Goal: Task Accomplishment & Management: Complete application form

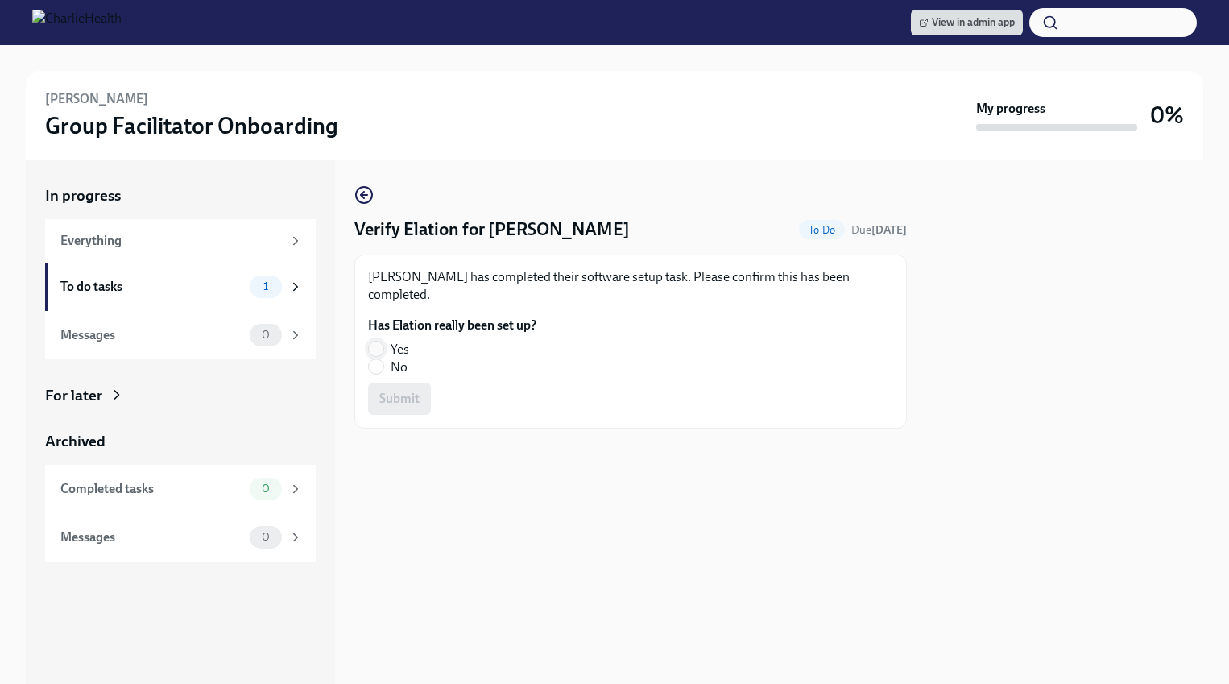
click at [372, 341] on input "Yes" at bounding box center [376, 348] width 14 height 14
radio input "true"
click at [395, 391] on span "Submit" at bounding box center [399, 399] width 40 height 16
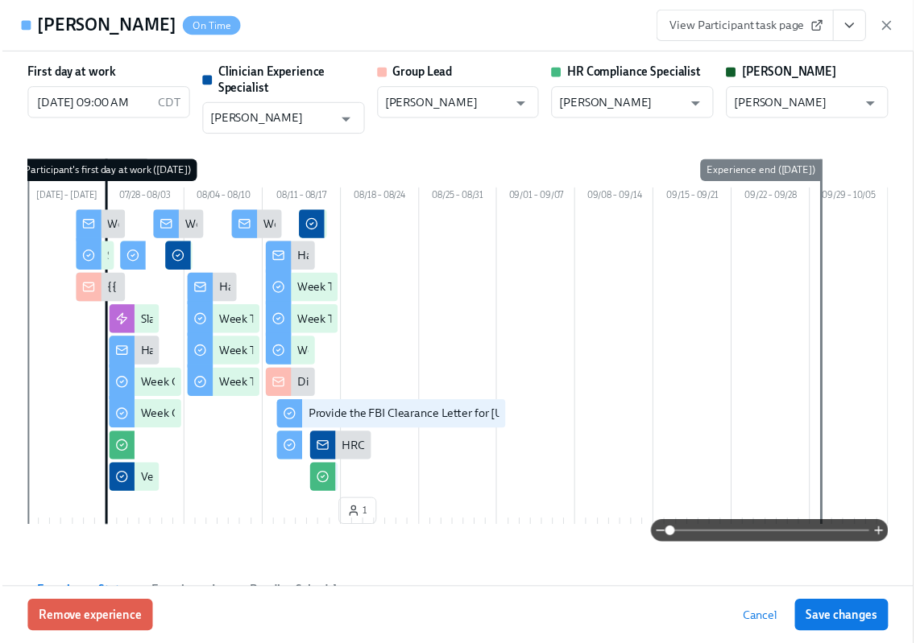
scroll to position [3375, 0]
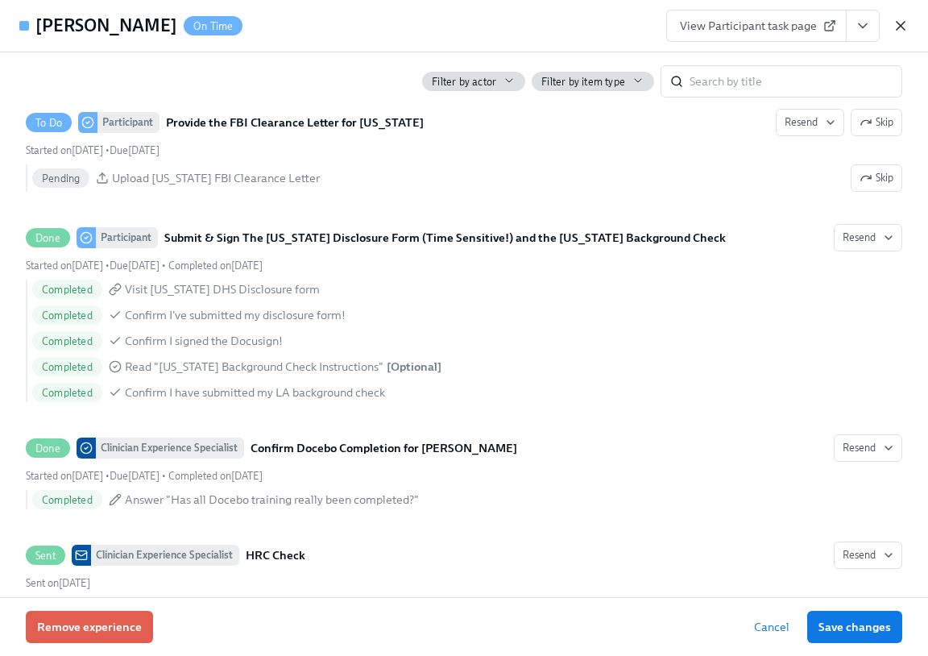
click at [897, 26] on icon "button" at bounding box center [900, 26] width 16 height 16
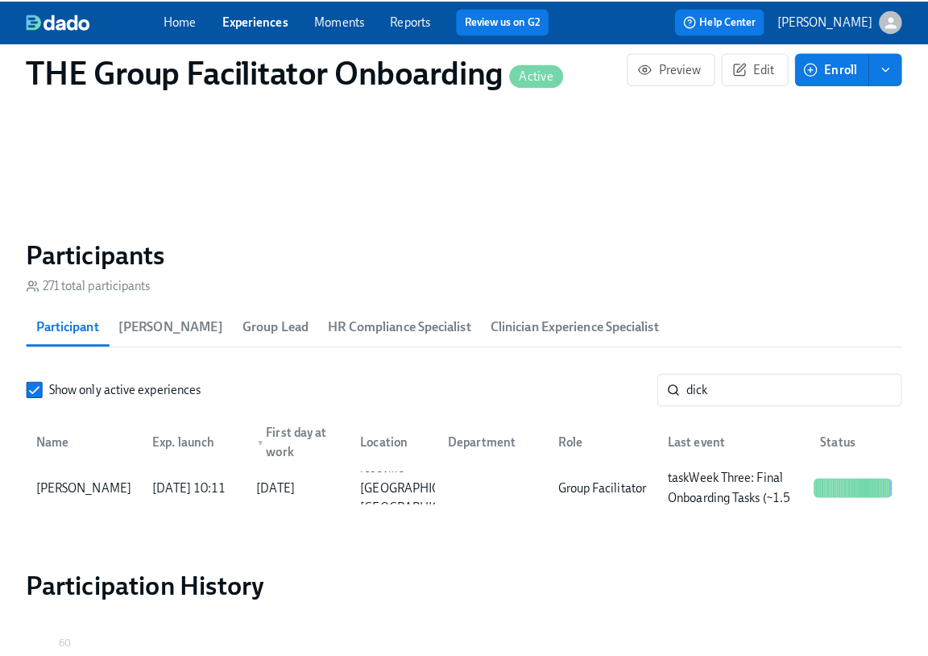
scroll to position [0, 26850]
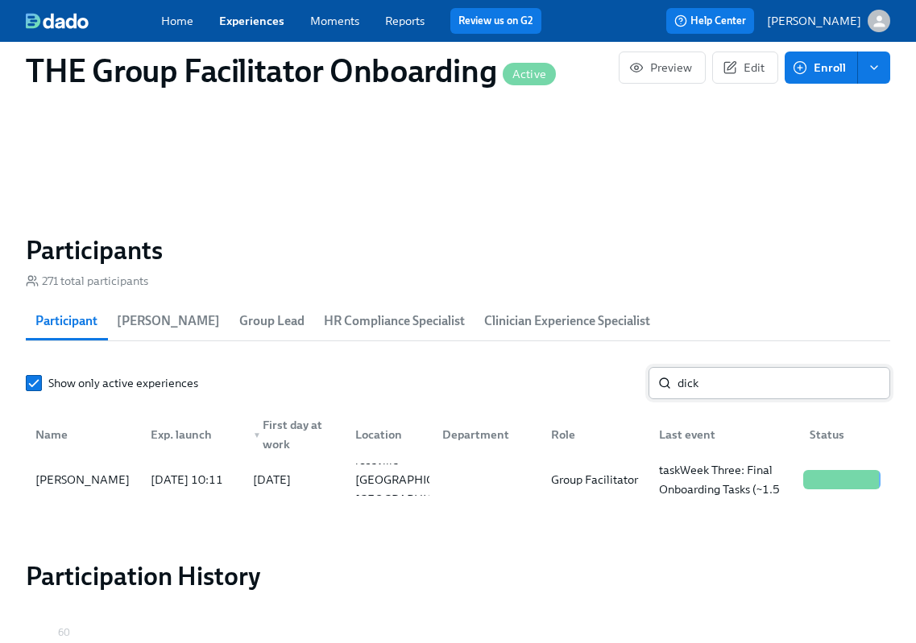
click at [693, 395] on input "dick" at bounding box center [783, 383] width 213 height 32
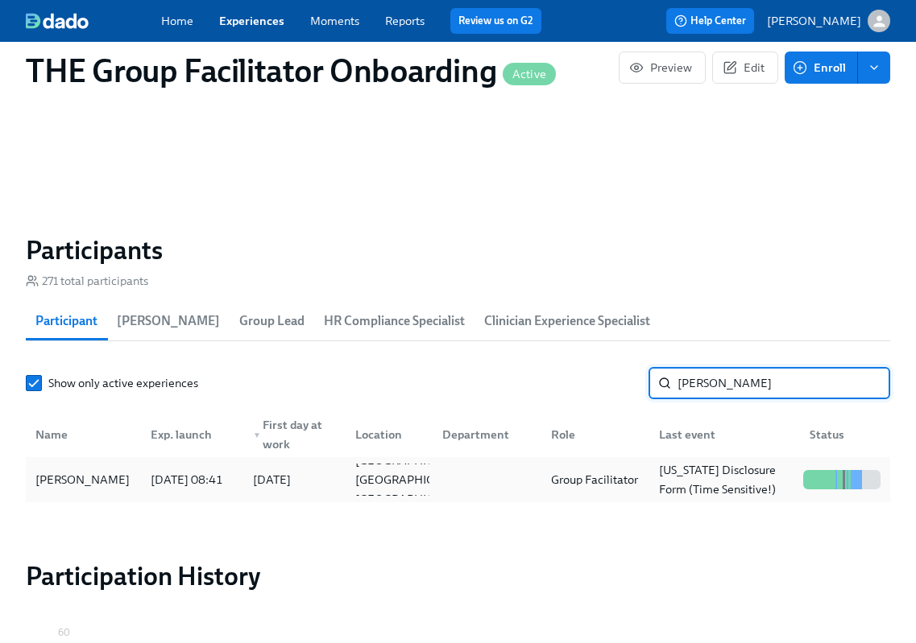
type input "gude"
click at [113, 483] on div "Emily Gudewicz" at bounding box center [82, 479] width 107 height 19
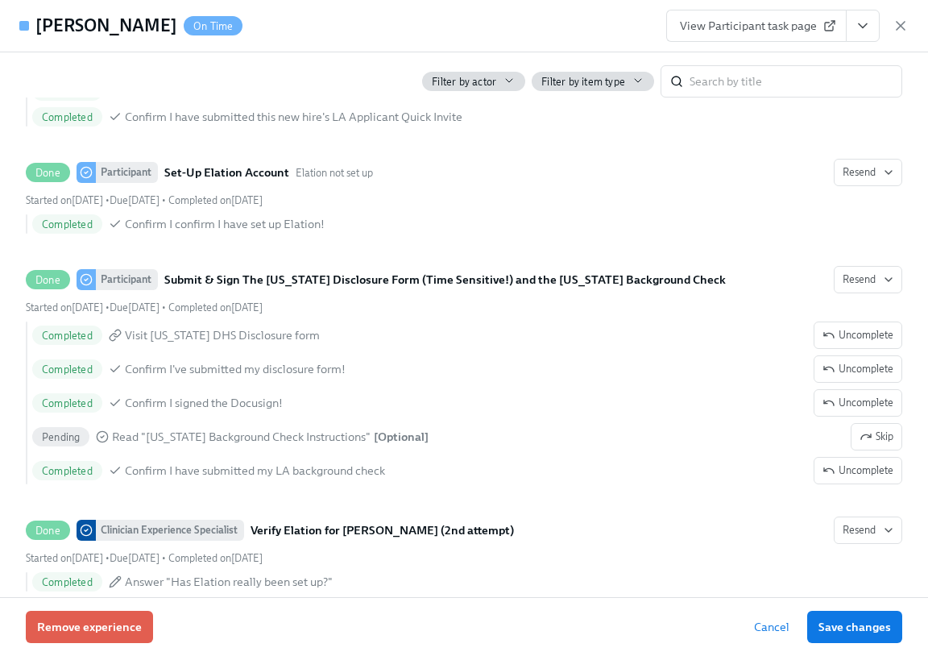
scroll to position [1861, 0]
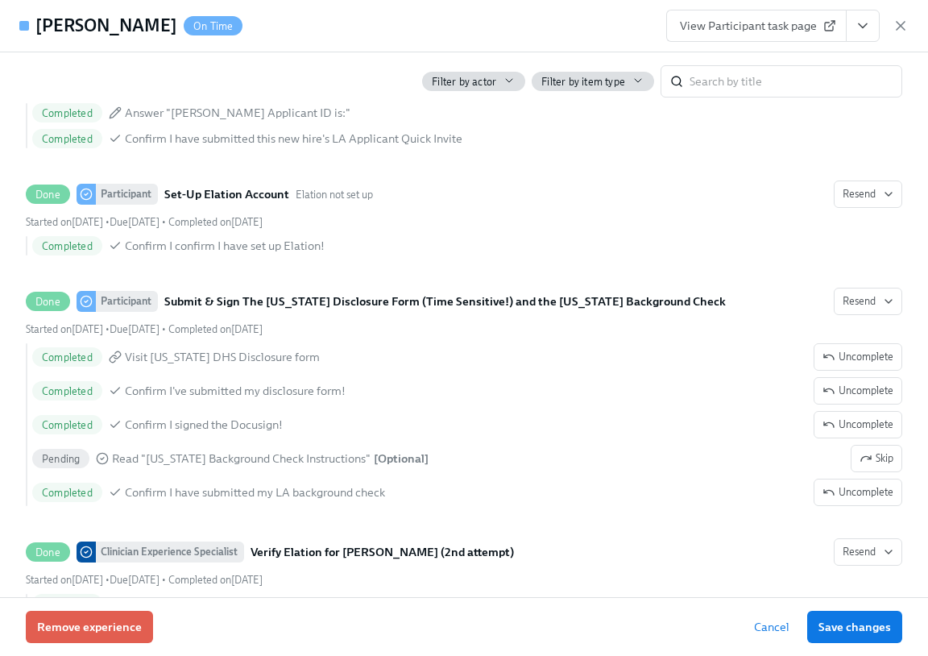
click at [135, 26] on h4 "Emily Gudewicz" at bounding box center [106, 26] width 142 height 24
copy h4 "Gudewicz"
click at [36, 23] on h4 "Emily Gudewicz" at bounding box center [106, 26] width 142 height 24
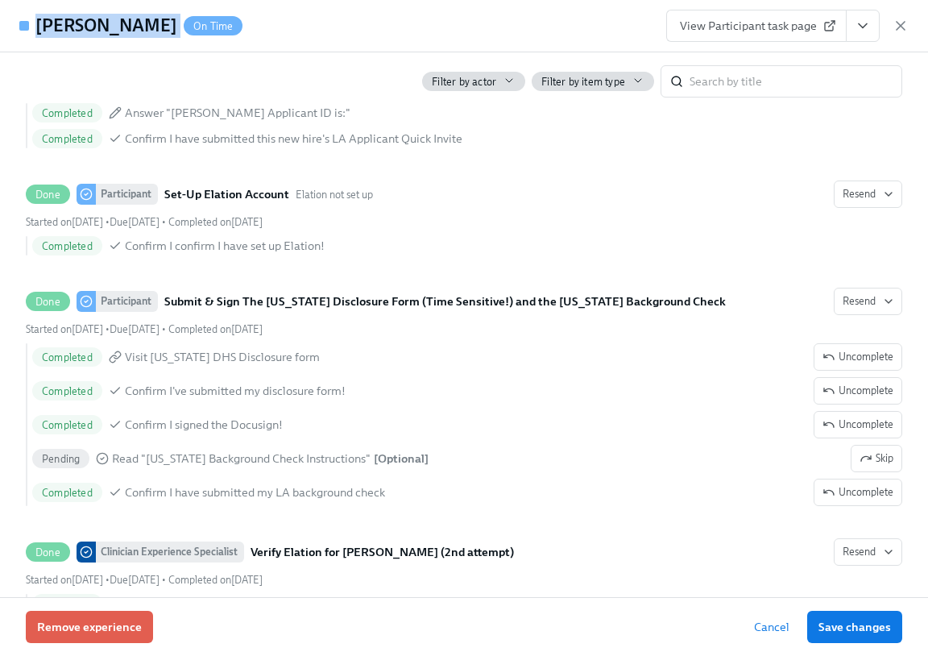
click at [36, 23] on h4 "Emily Gudewicz" at bounding box center [106, 26] width 142 height 24
copy h4 "Emily Gudewicz"
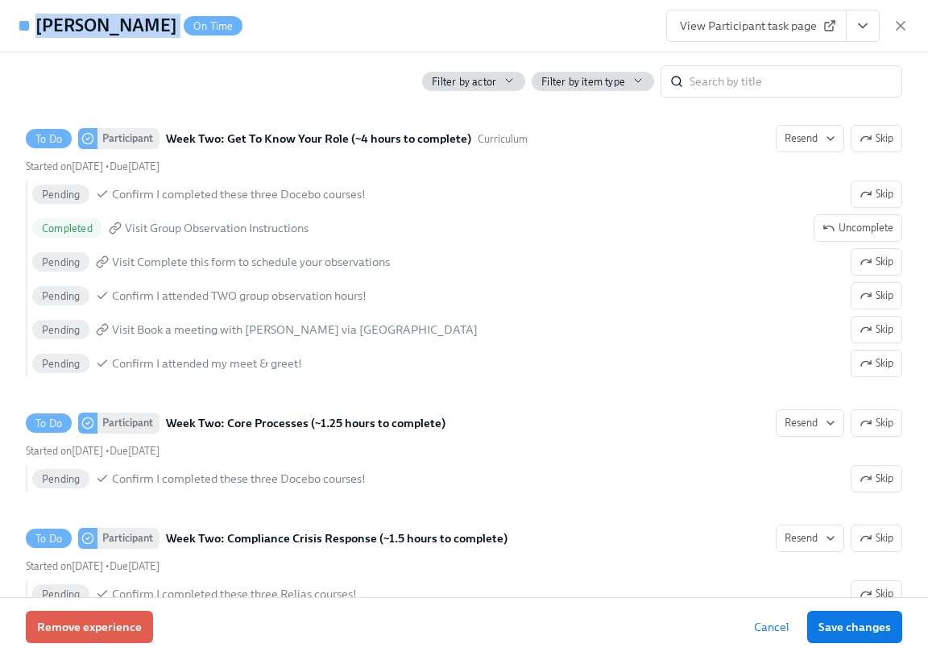
scroll to position [2567, 0]
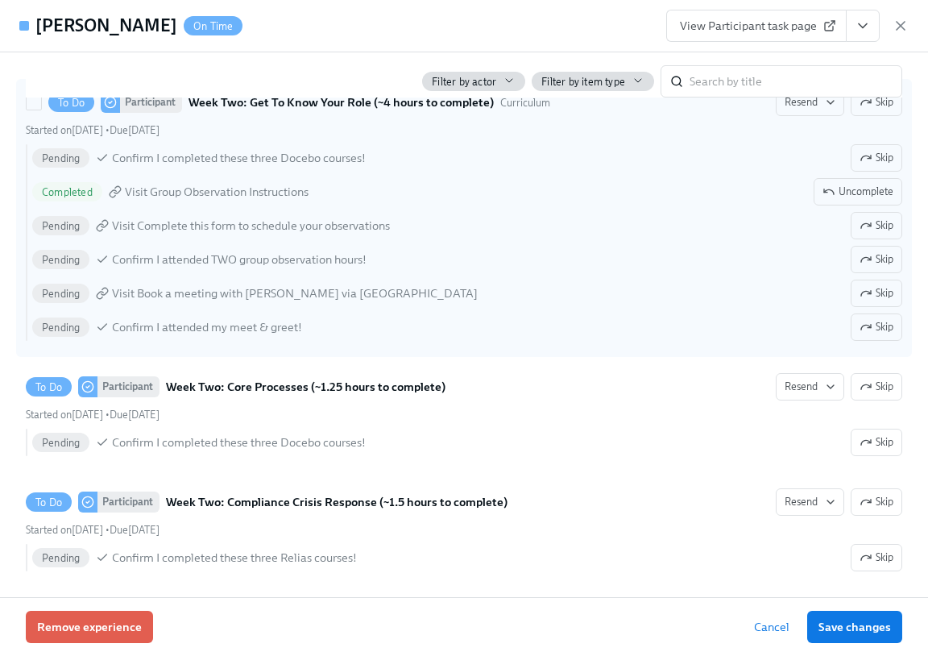
click at [213, 200] on span "Visit Group Observation Instructions" at bounding box center [217, 192] width 184 height 16
click at [41, 110] on input "To Do Participant Week Two: Get To Know Your Role (~4 hours to complete) Curric…" at bounding box center [34, 102] width 14 height 14
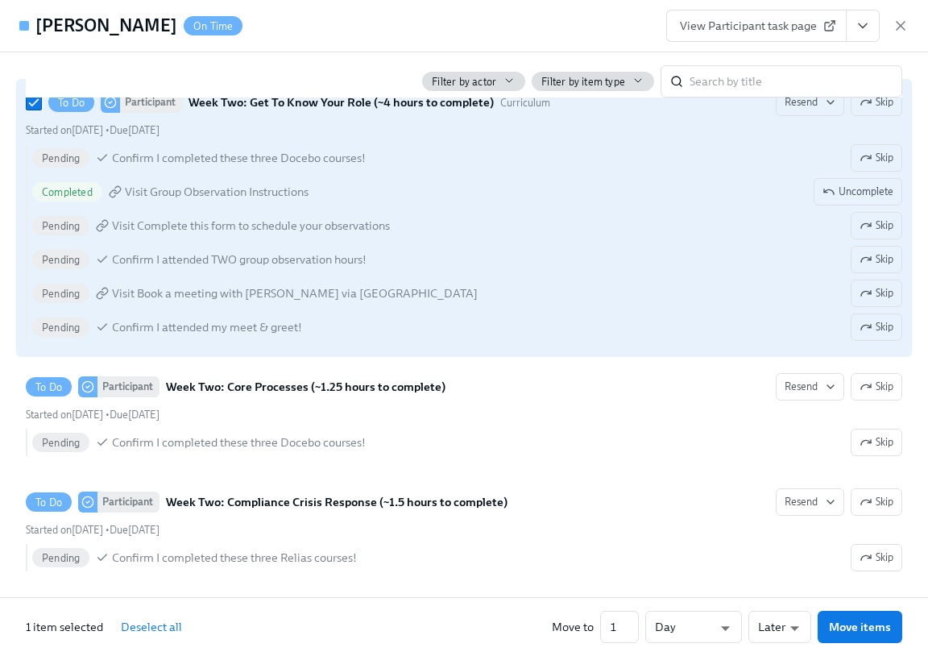
click at [213, 200] on span "Visit Group Observation Instructions" at bounding box center [217, 192] width 184 height 16
click at [41, 110] on input "To Do Participant Week Two: Get To Know Your Role (~4 hours to complete) Curric…" at bounding box center [34, 102] width 14 height 14
checkbox input "false"
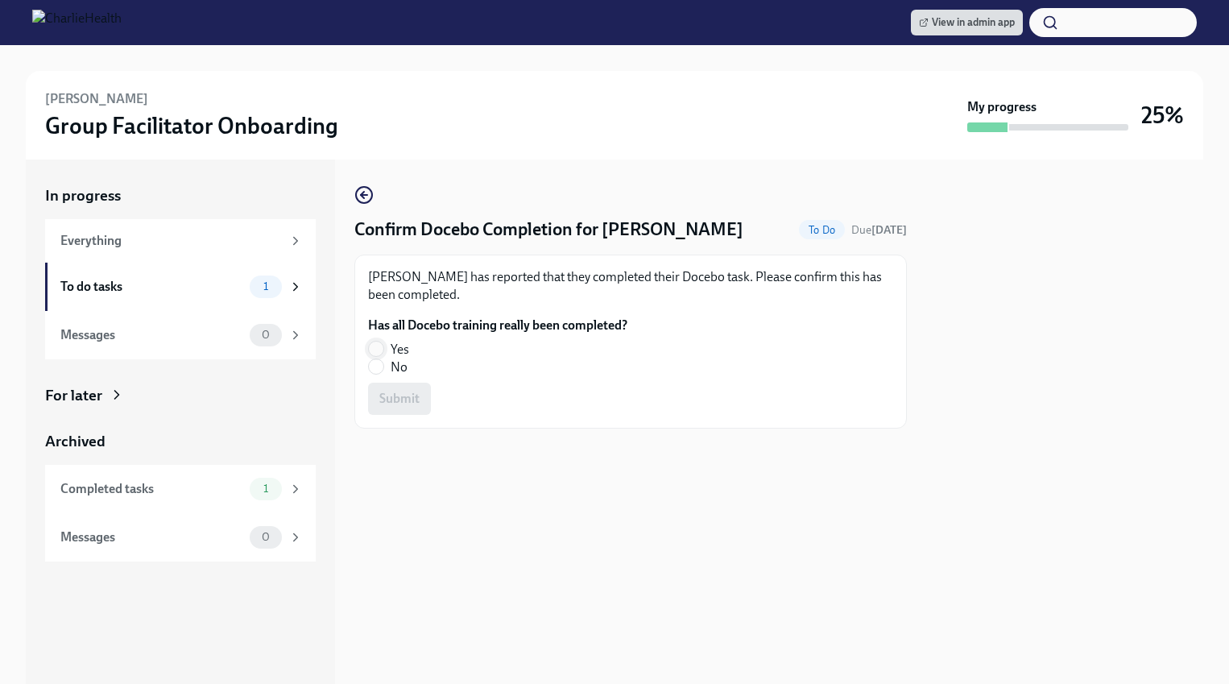
click at [372, 350] on input "Yes" at bounding box center [376, 348] width 14 height 14
radio input "true"
click at [394, 400] on span "Submit" at bounding box center [399, 399] width 40 height 16
